Goal: Information Seeking & Learning: Learn about a topic

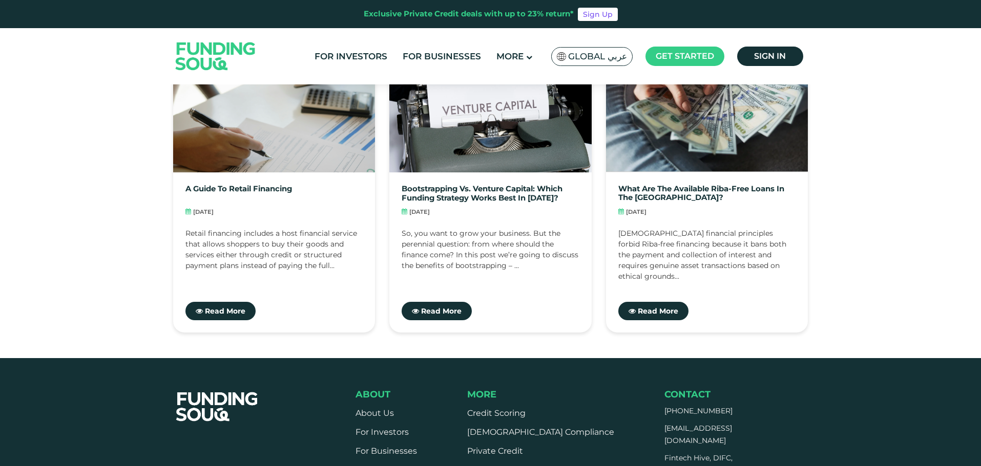
scroll to position [2355, 0]
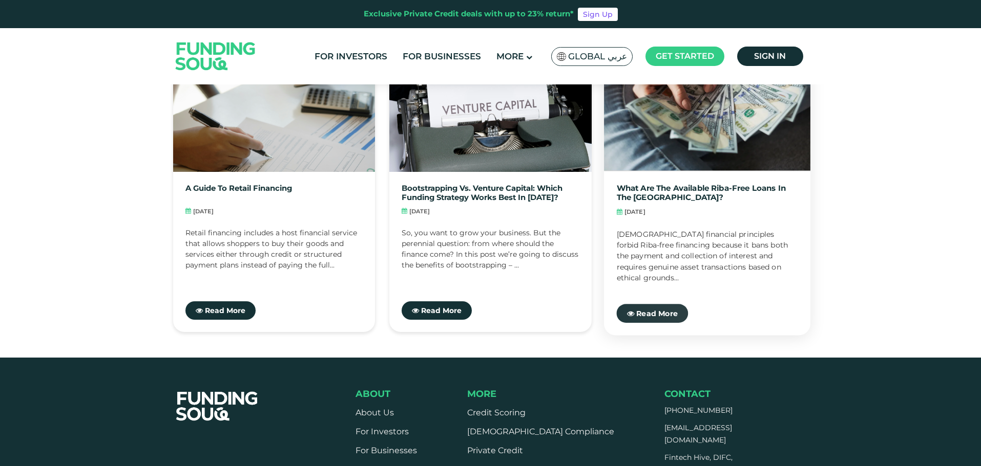
click at [631, 310] on icon at bounding box center [630, 313] width 7 height 7
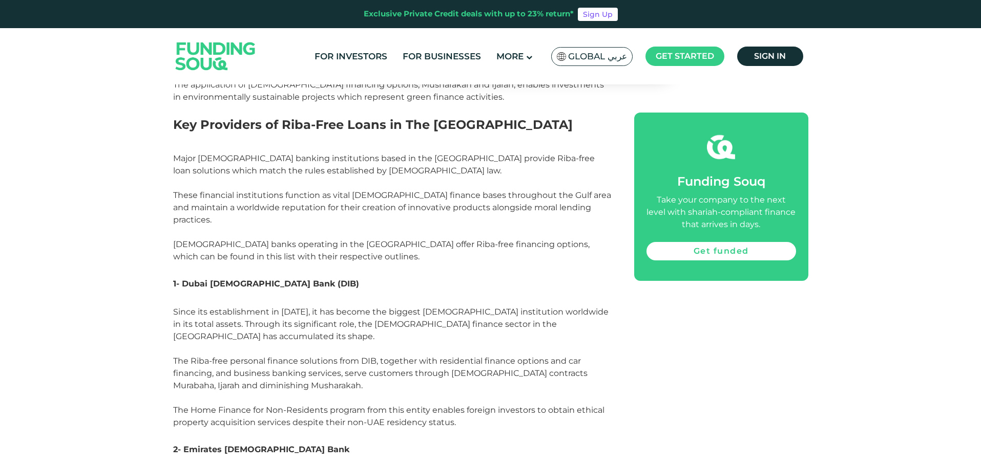
scroll to position [1587, 0]
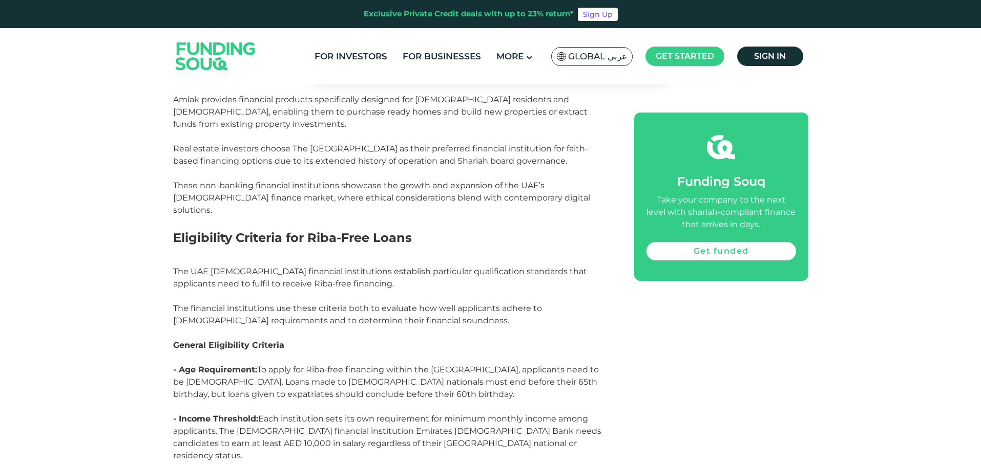
scroll to position [4352, 0]
